Goal: Navigation & Orientation: Find specific page/section

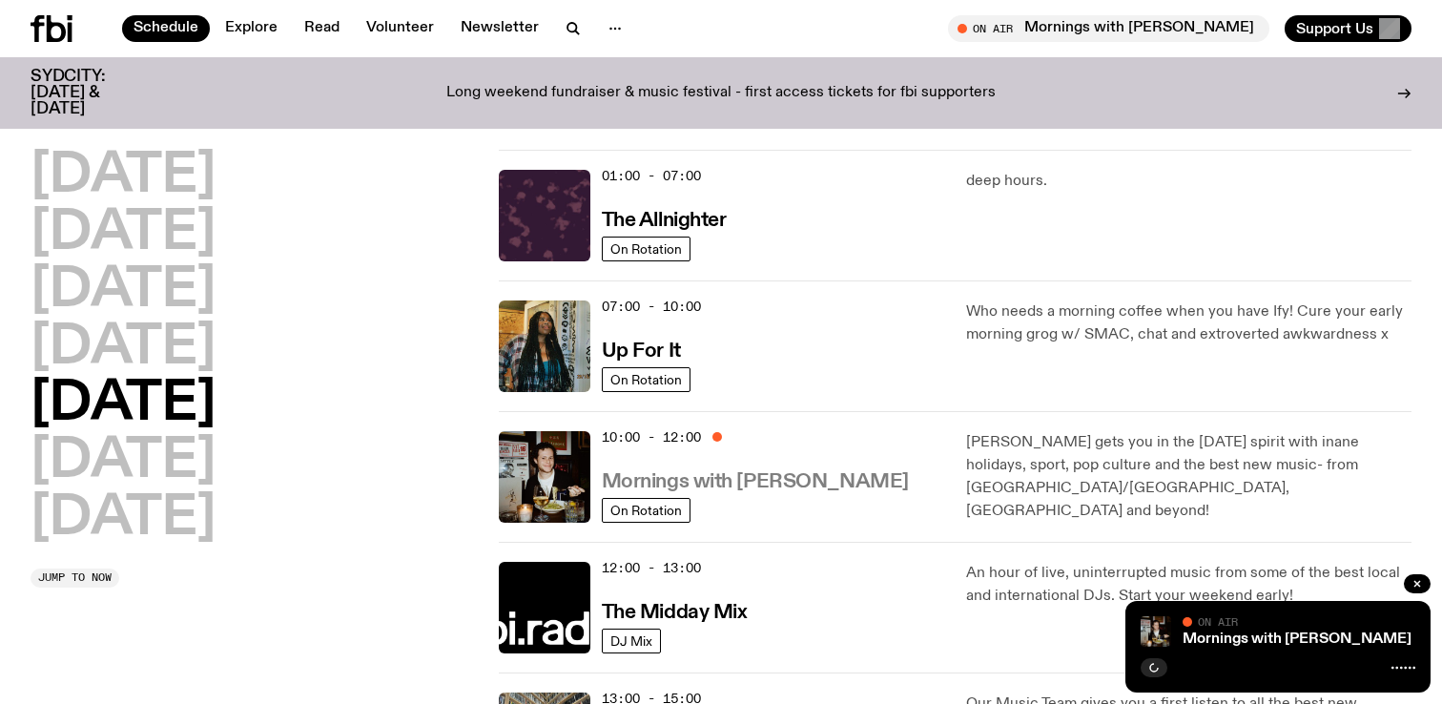
scroll to position [83, 0]
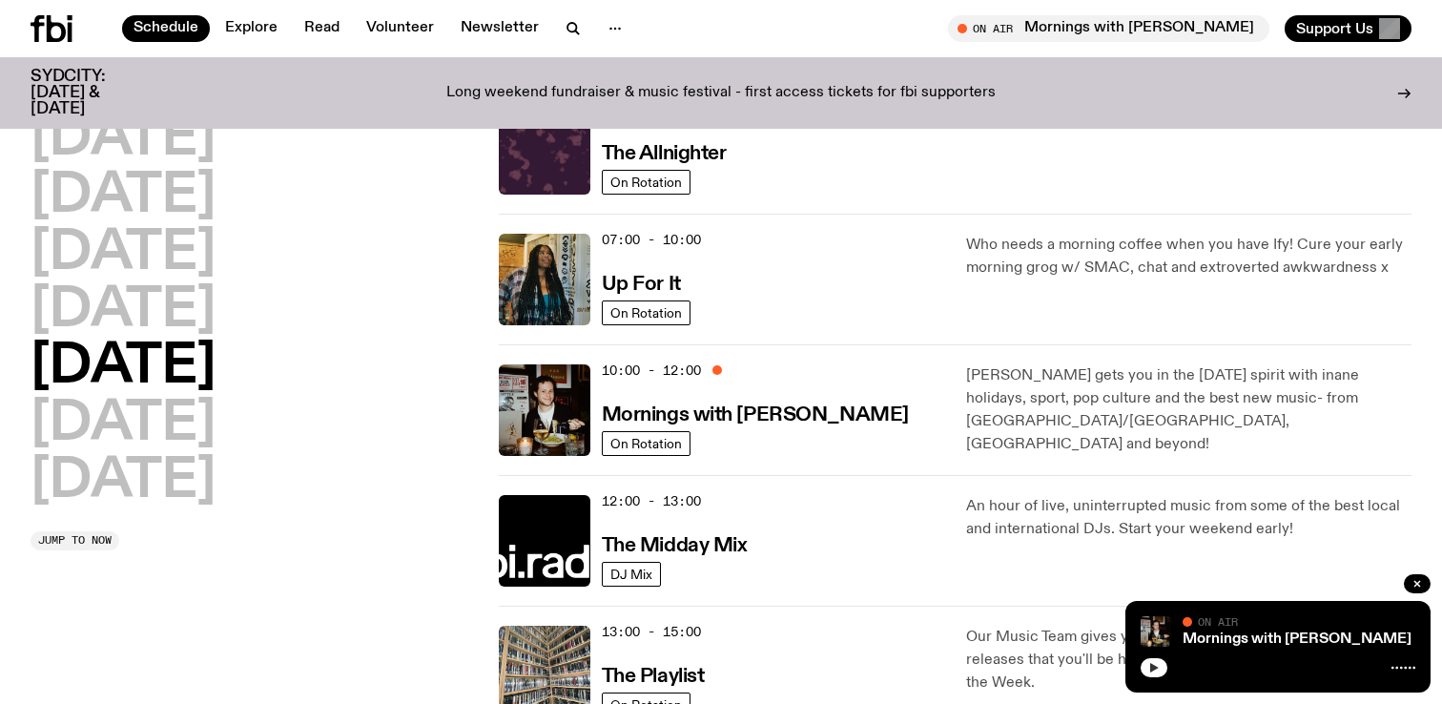
click at [1151, 670] on icon "button" at bounding box center [1154, 668] width 9 height 10
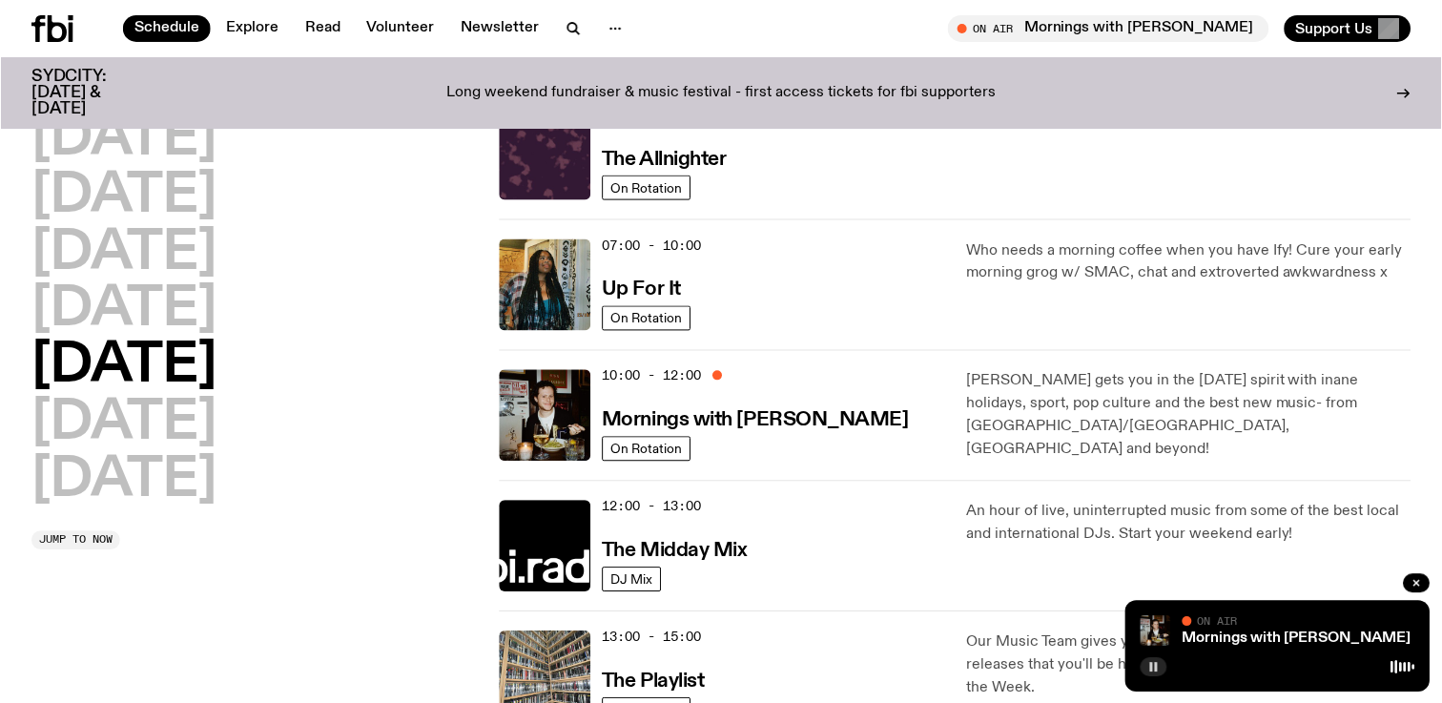
scroll to position [0, 0]
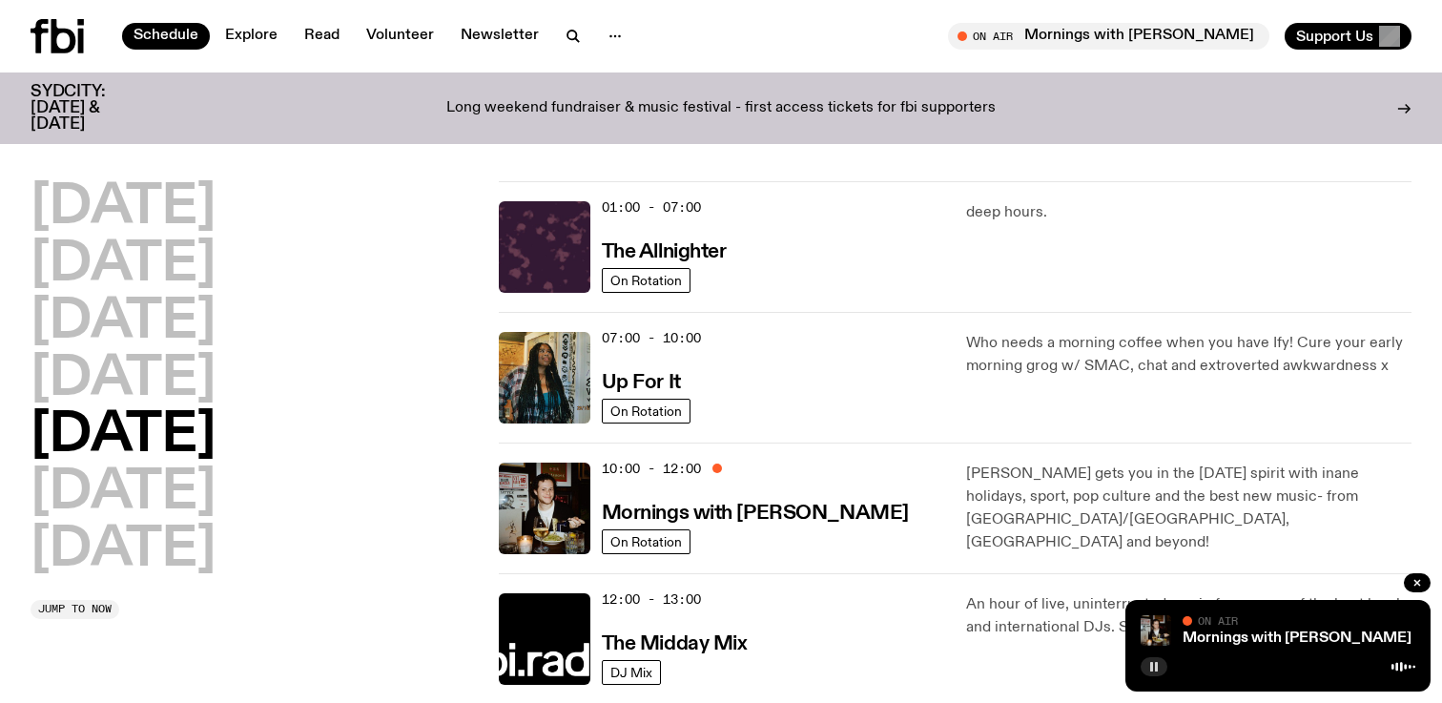
click at [1144, 669] on button "button" at bounding box center [1154, 666] width 27 height 19
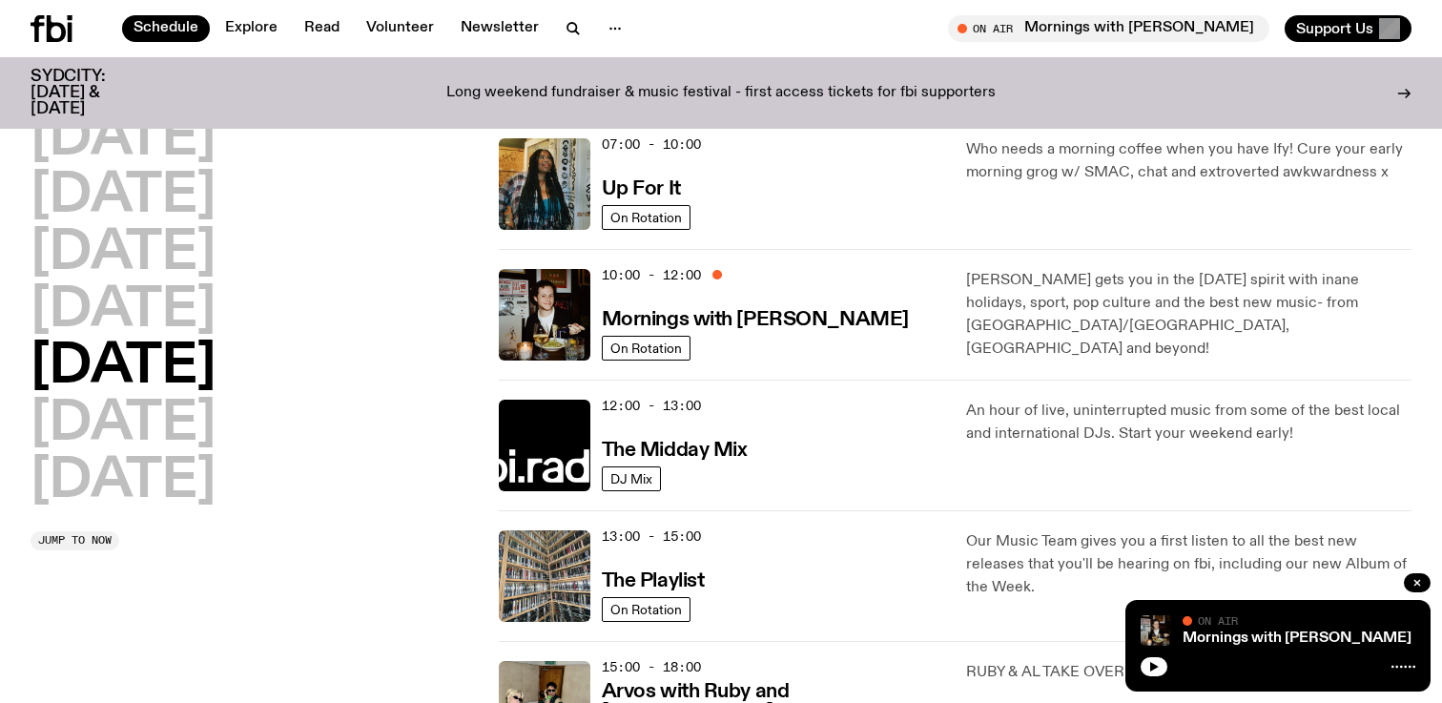
scroll to position [179, 0]
click at [1159, 666] on icon "button" at bounding box center [1153, 666] width 11 height 11
click at [1149, 673] on button "button" at bounding box center [1154, 666] width 27 height 19
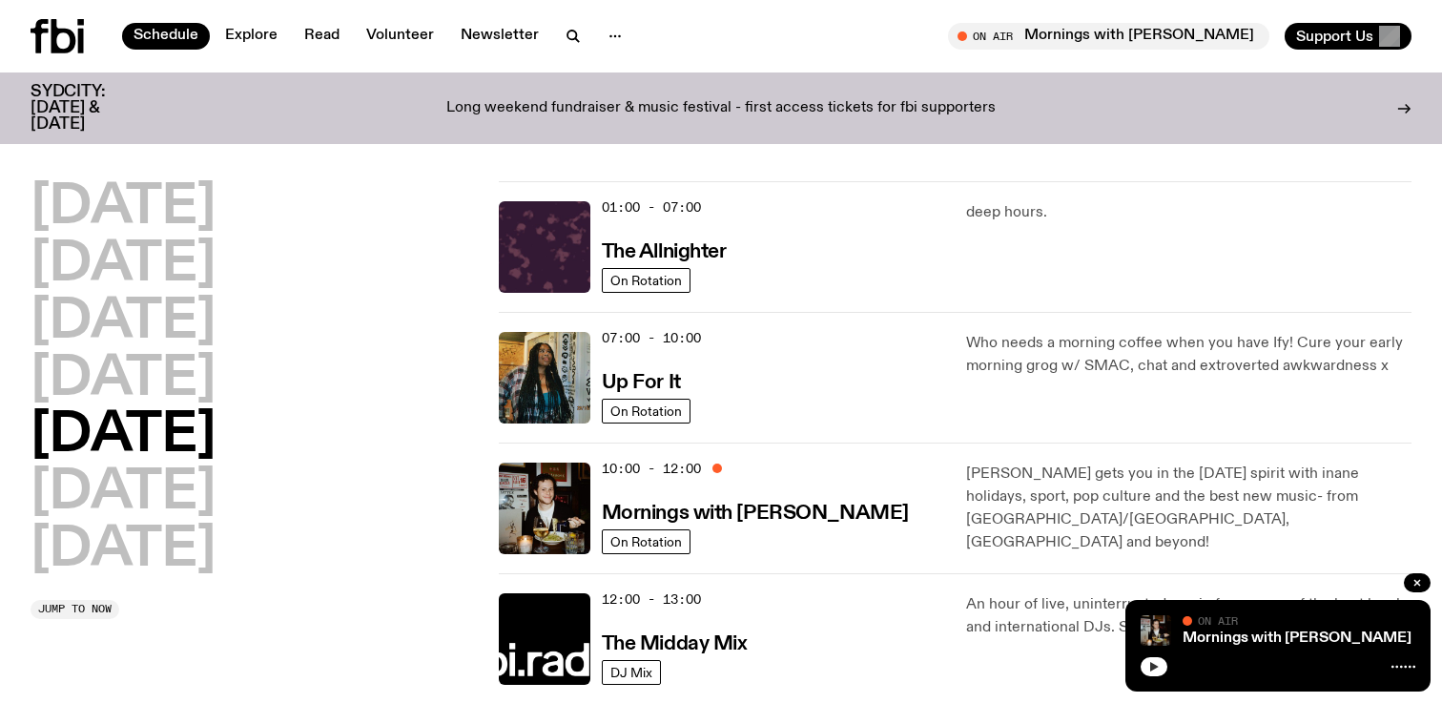
click at [1154, 661] on icon "button" at bounding box center [1153, 666] width 11 height 11
click at [1149, 662] on icon "button" at bounding box center [1153, 666] width 11 height 11
